Goal: Register for event/course

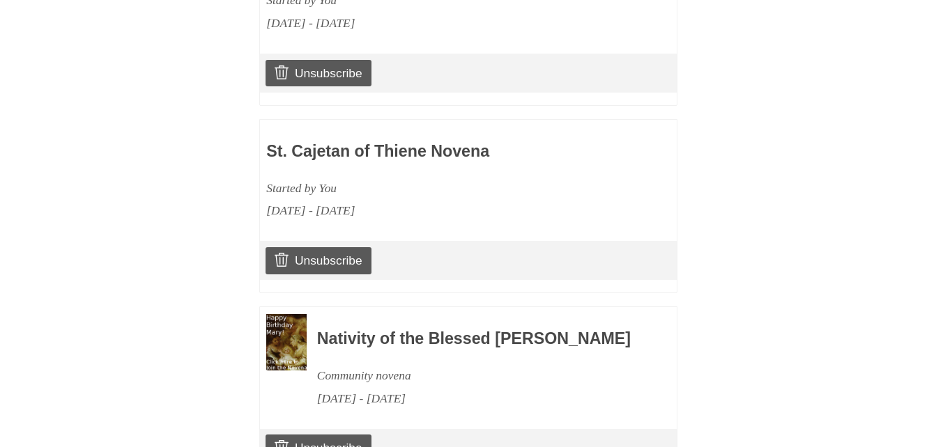
scroll to position [895, 0]
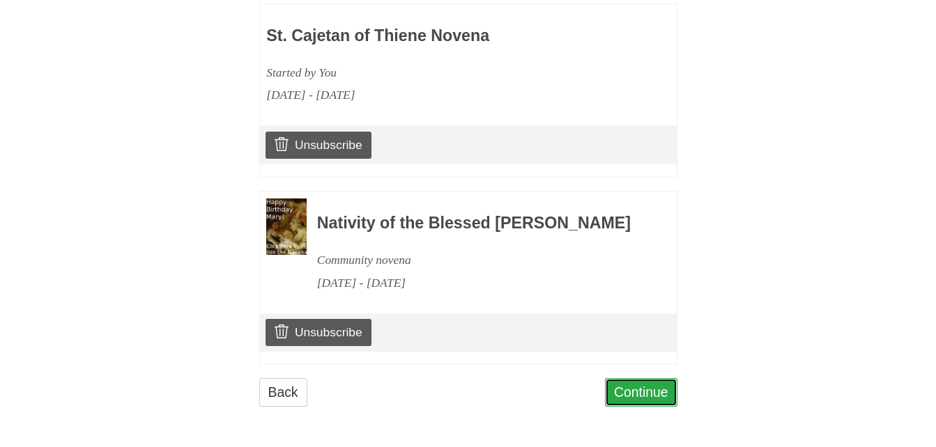
click at [611, 395] on link "Continue" at bounding box center [641, 392] width 72 height 29
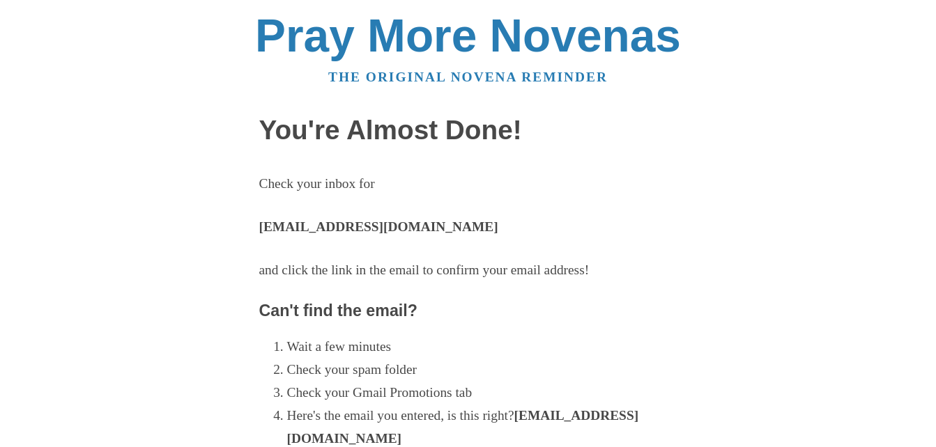
scroll to position [401, 0]
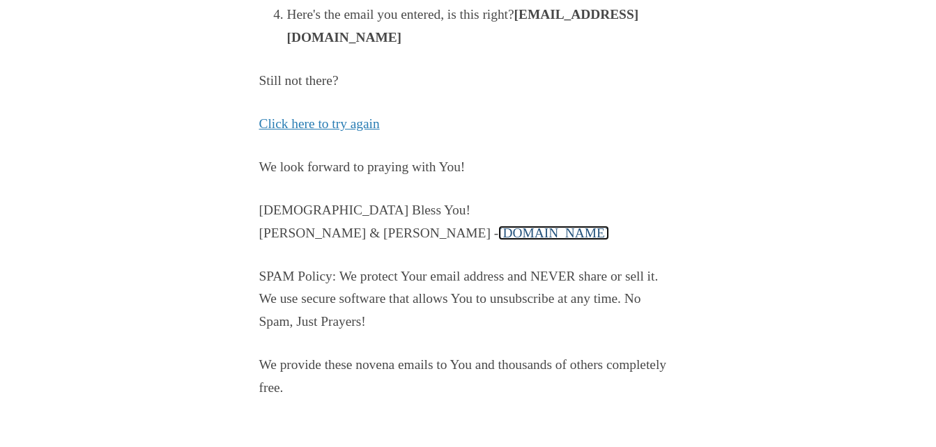
click at [498, 235] on link "PrayMoreNovenas.com" at bounding box center [553, 233] width 111 height 15
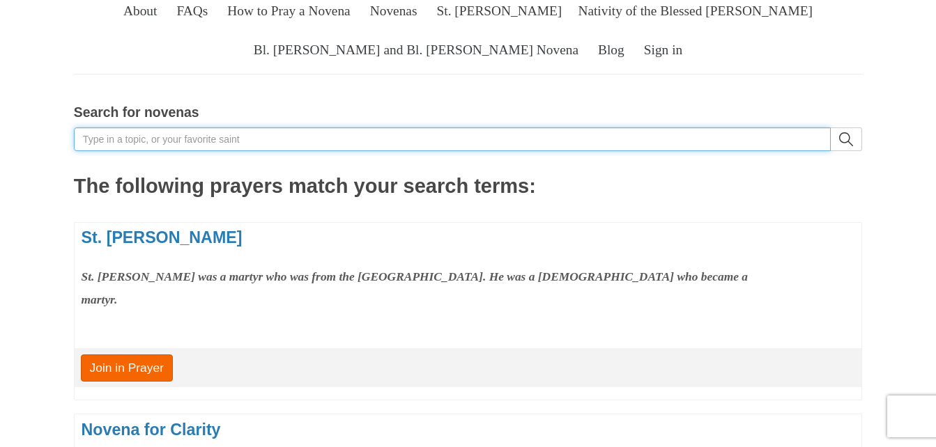
scroll to position [392, 0]
click at [202, 127] on input "Search for novenas" at bounding box center [452, 139] width 757 height 24
type input "guardian angel"
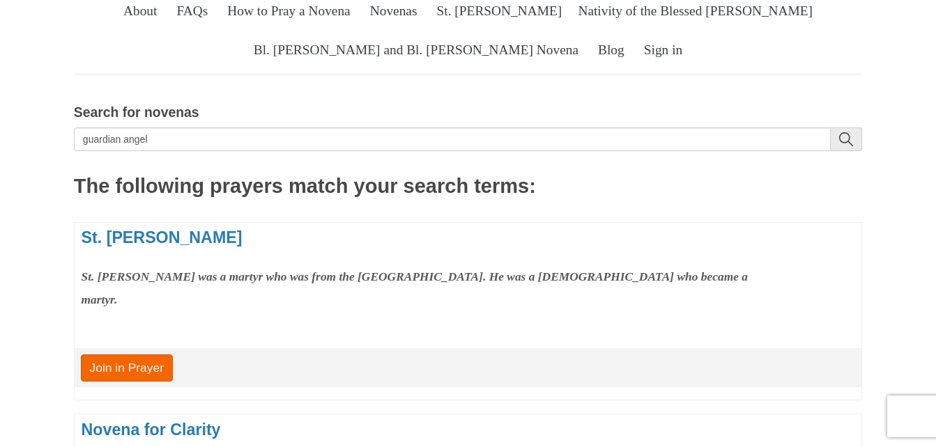
click at [849, 132] on icon "search" at bounding box center [846, 139] width 14 height 14
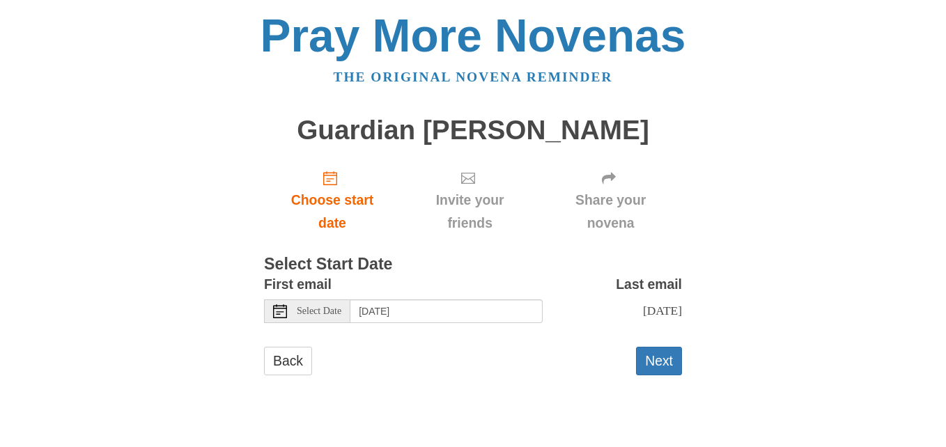
click at [339, 317] on div "Select Date" at bounding box center [307, 312] width 86 height 24
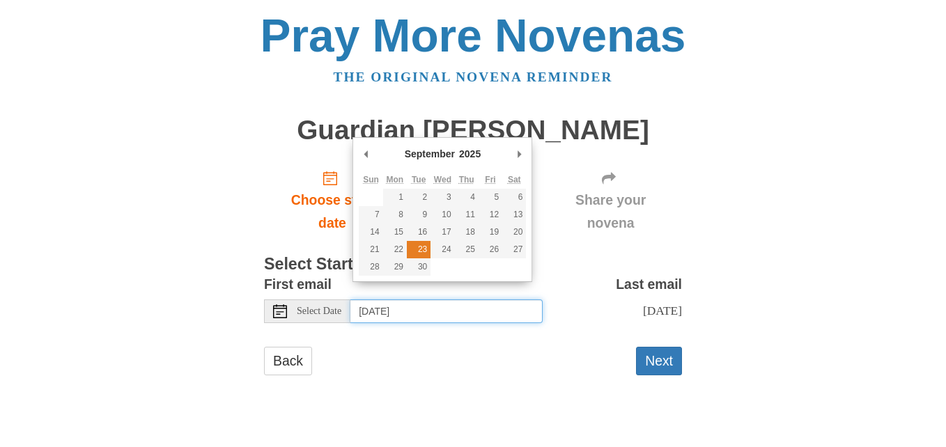
type input "Tuesday, September 23rd"
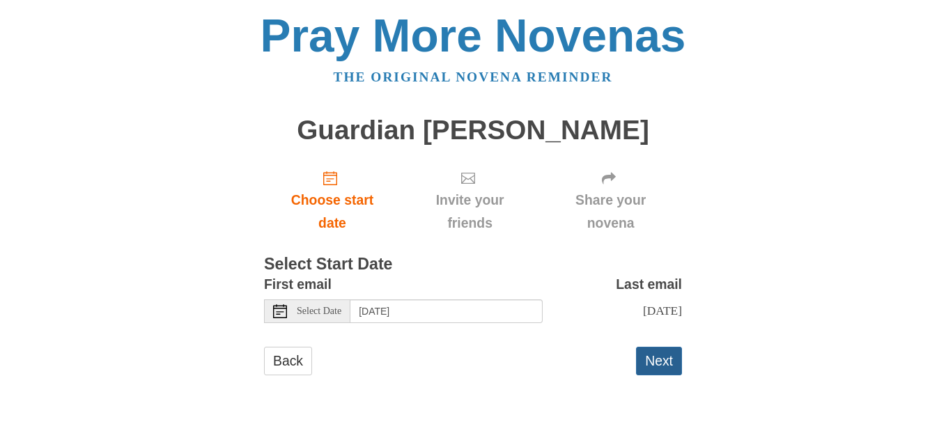
click at [659, 367] on button "Next" at bounding box center [659, 361] width 46 height 29
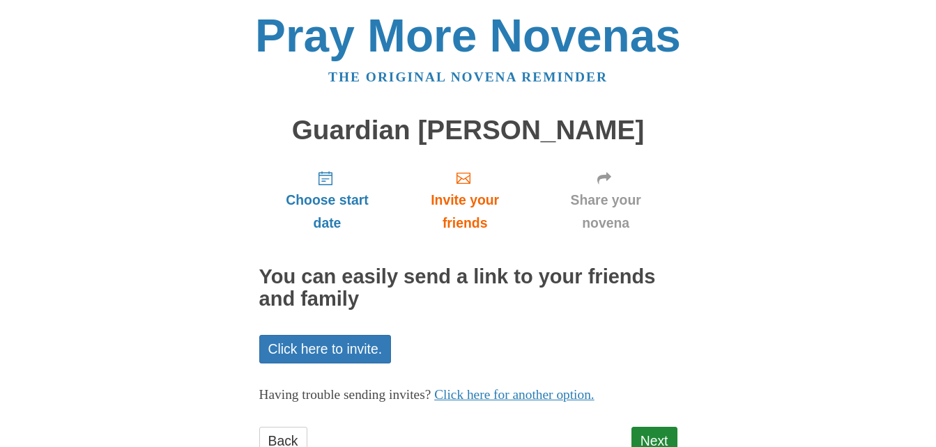
scroll to position [49, 0]
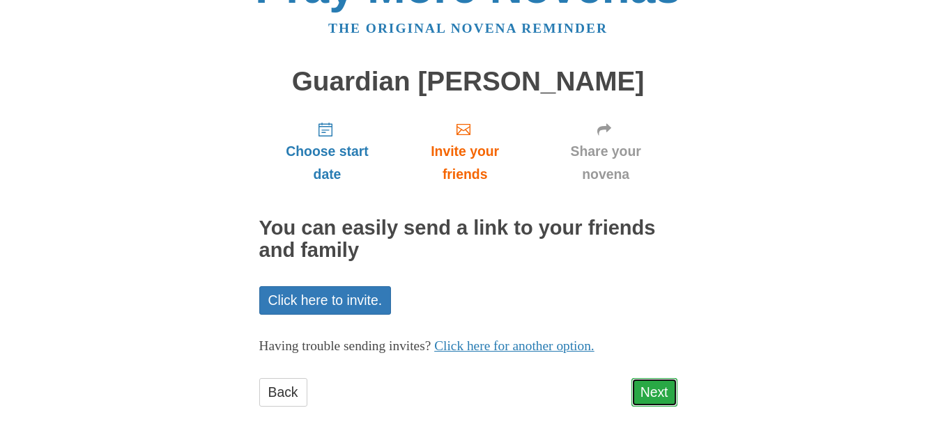
click at [651, 394] on link "Next" at bounding box center [654, 392] width 46 height 29
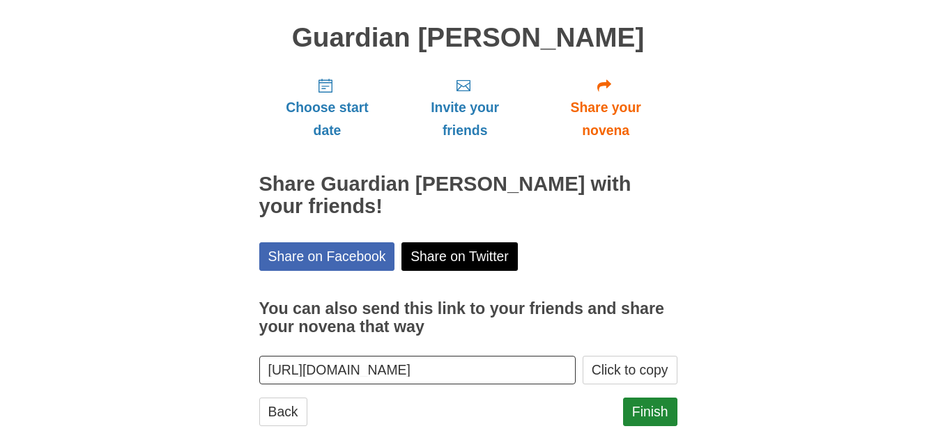
scroll to position [112, 0]
